Goal: Information Seeking & Learning: Find specific fact

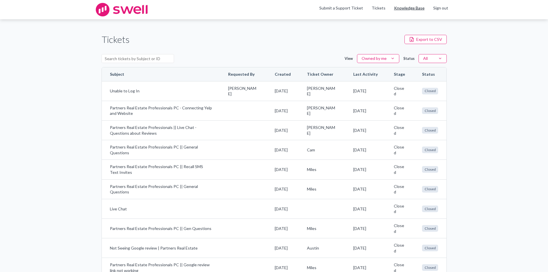
click at [407, 9] on link "Knowledge Base" at bounding box center [409, 8] width 31 height 6
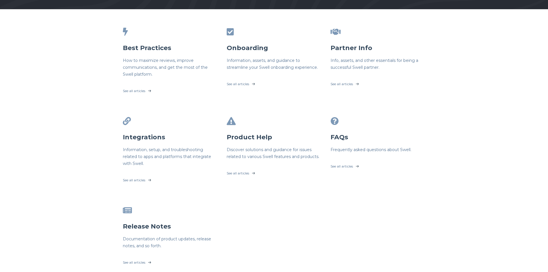
scroll to position [115, 0]
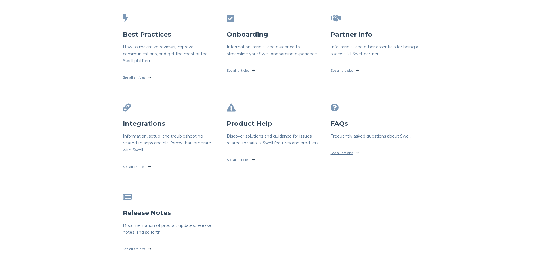
click at [349, 153] on link "See all articles" at bounding box center [378, 151] width 95 height 14
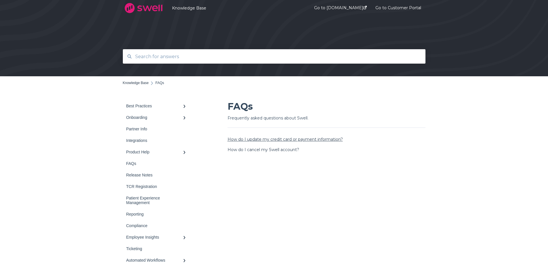
click at [304, 139] on link "How do I update my credit card or payment information?" at bounding box center [285, 139] width 115 height 5
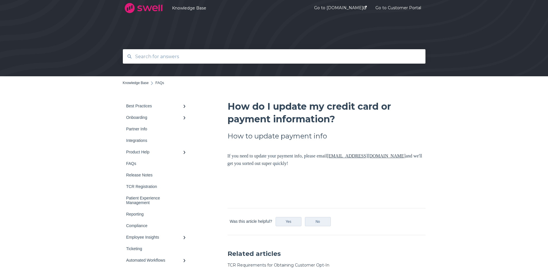
click at [357, 156] on link "payments@swellcx.com" at bounding box center [366, 155] width 79 height 5
click at [181, 109] on link "Best Practices" at bounding box center [157, 106] width 69 height 12
